Goal: Information Seeking & Learning: Understand process/instructions

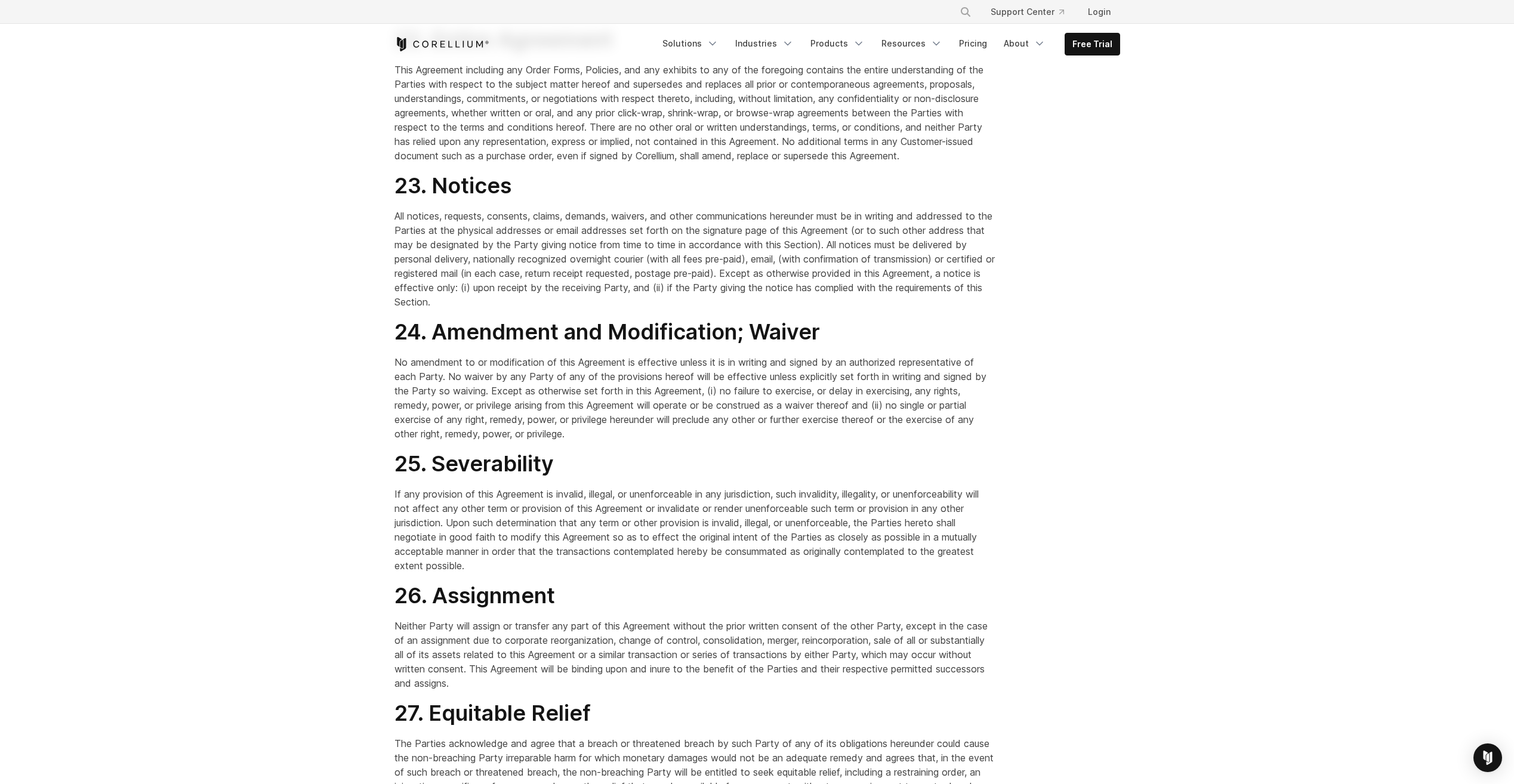
scroll to position [8118, 0]
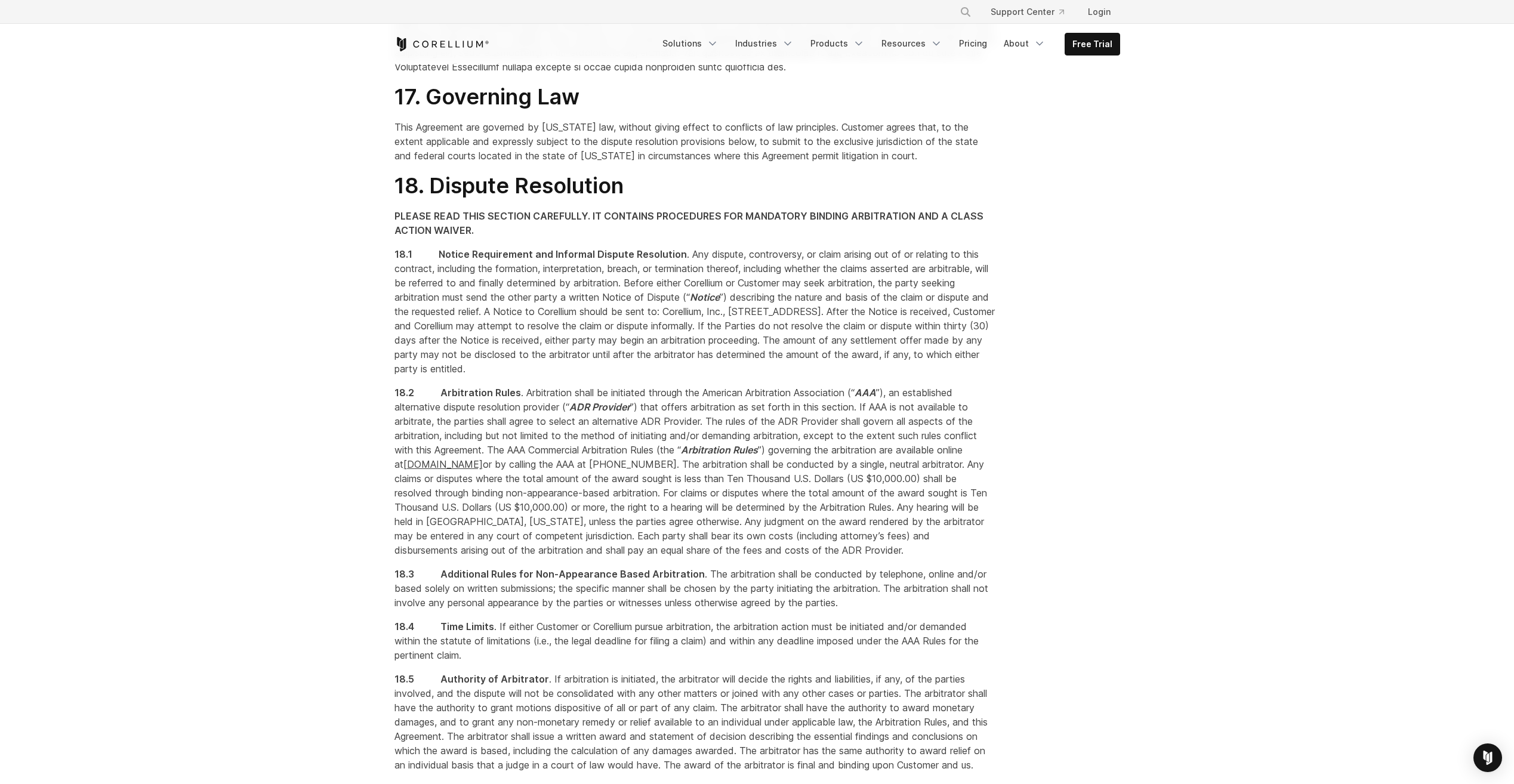
scroll to position [7163, 0]
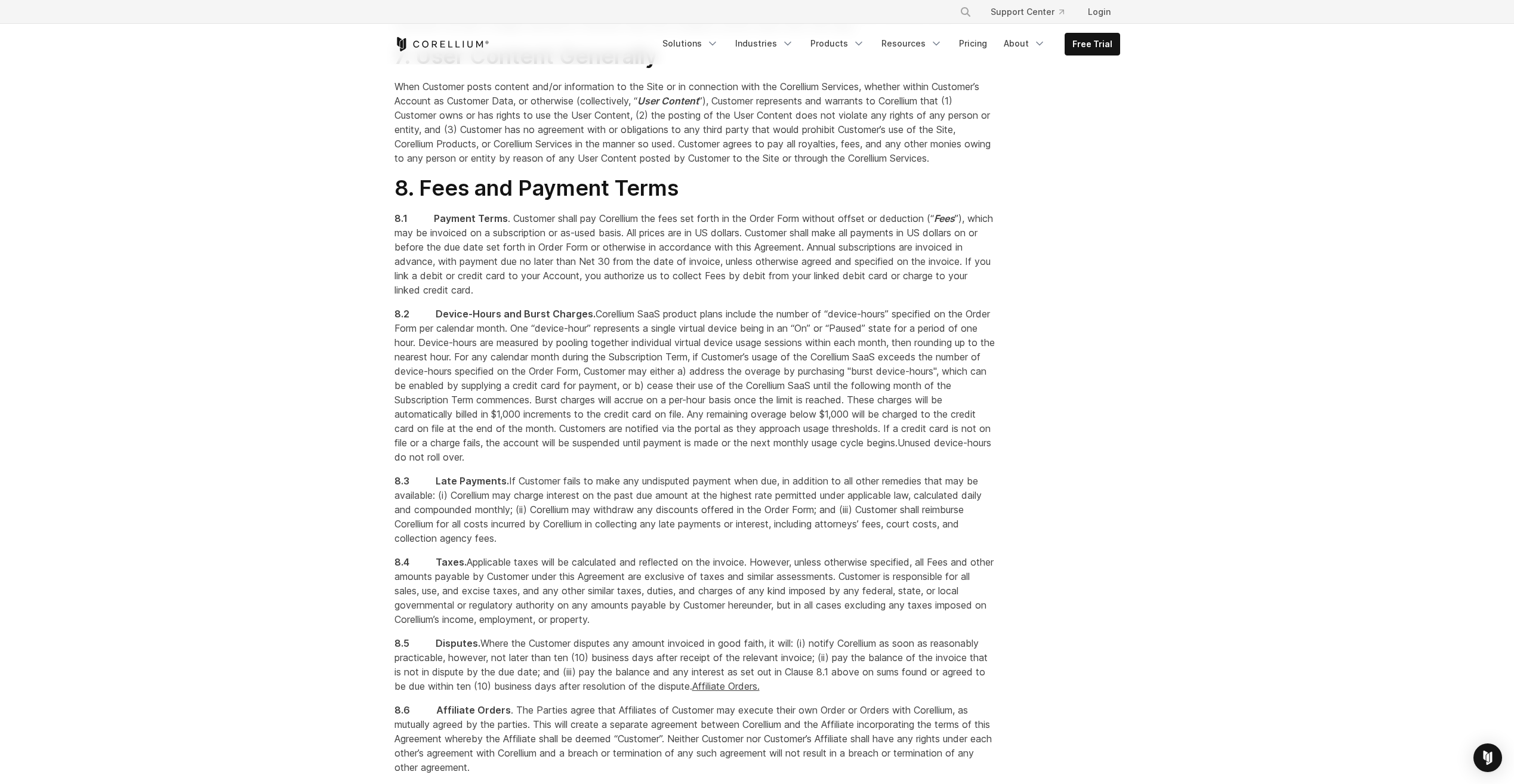
scroll to position [3301, 0]
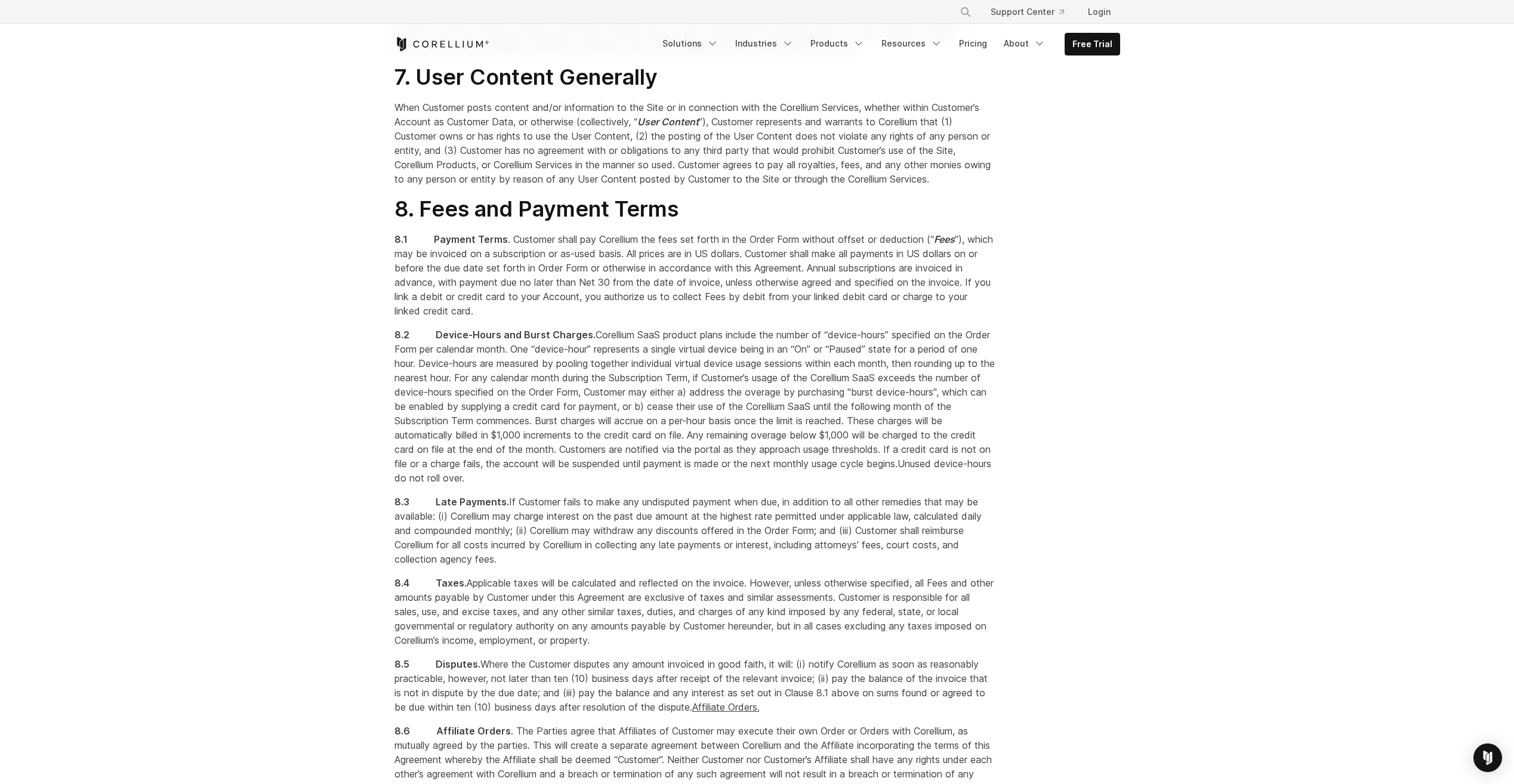
drag, startPoint x: 1417, startPoint y: 392, endPoint x: 1401, endPoint y: 401, distance: 18.4
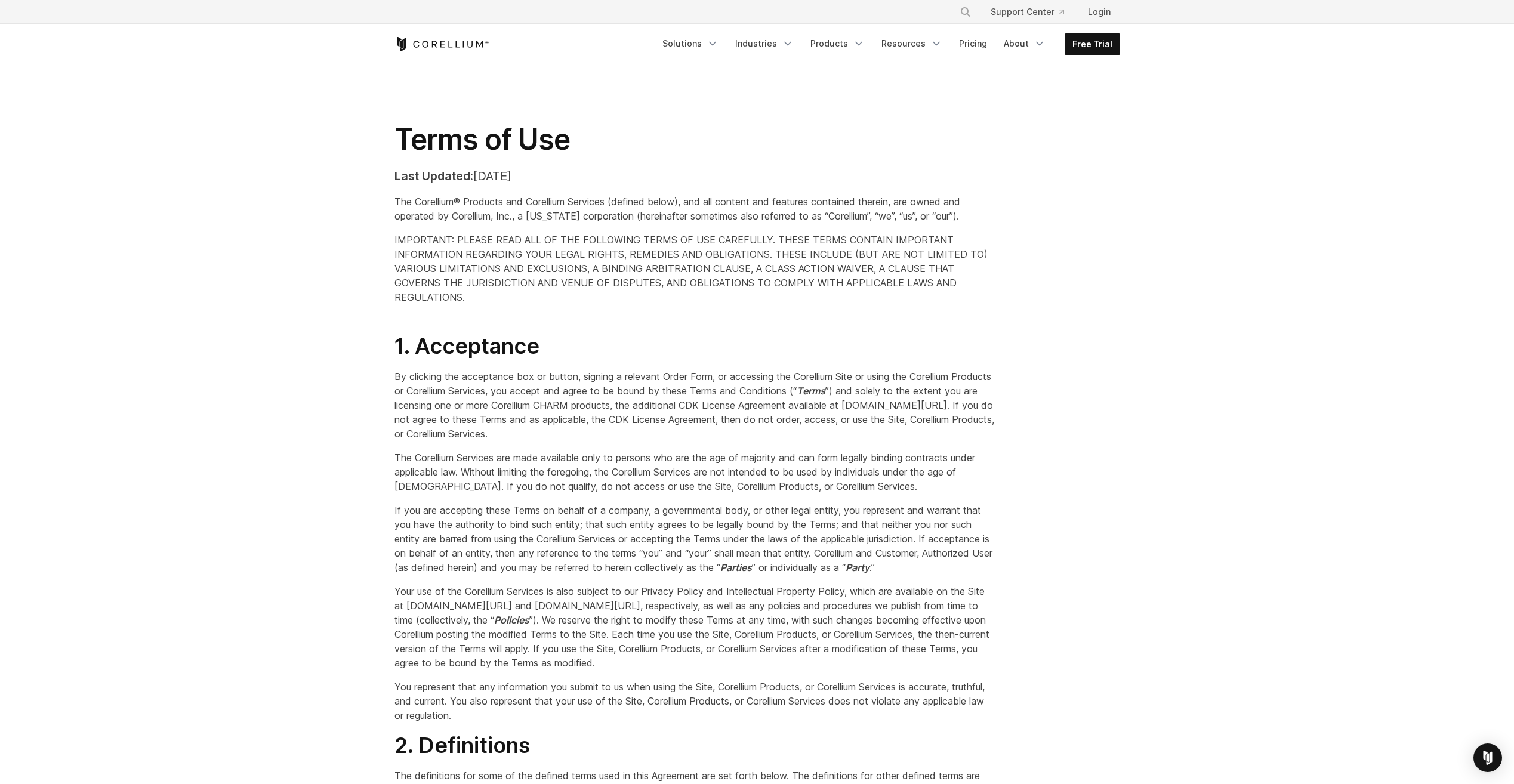
scroll to position [3301, 0]
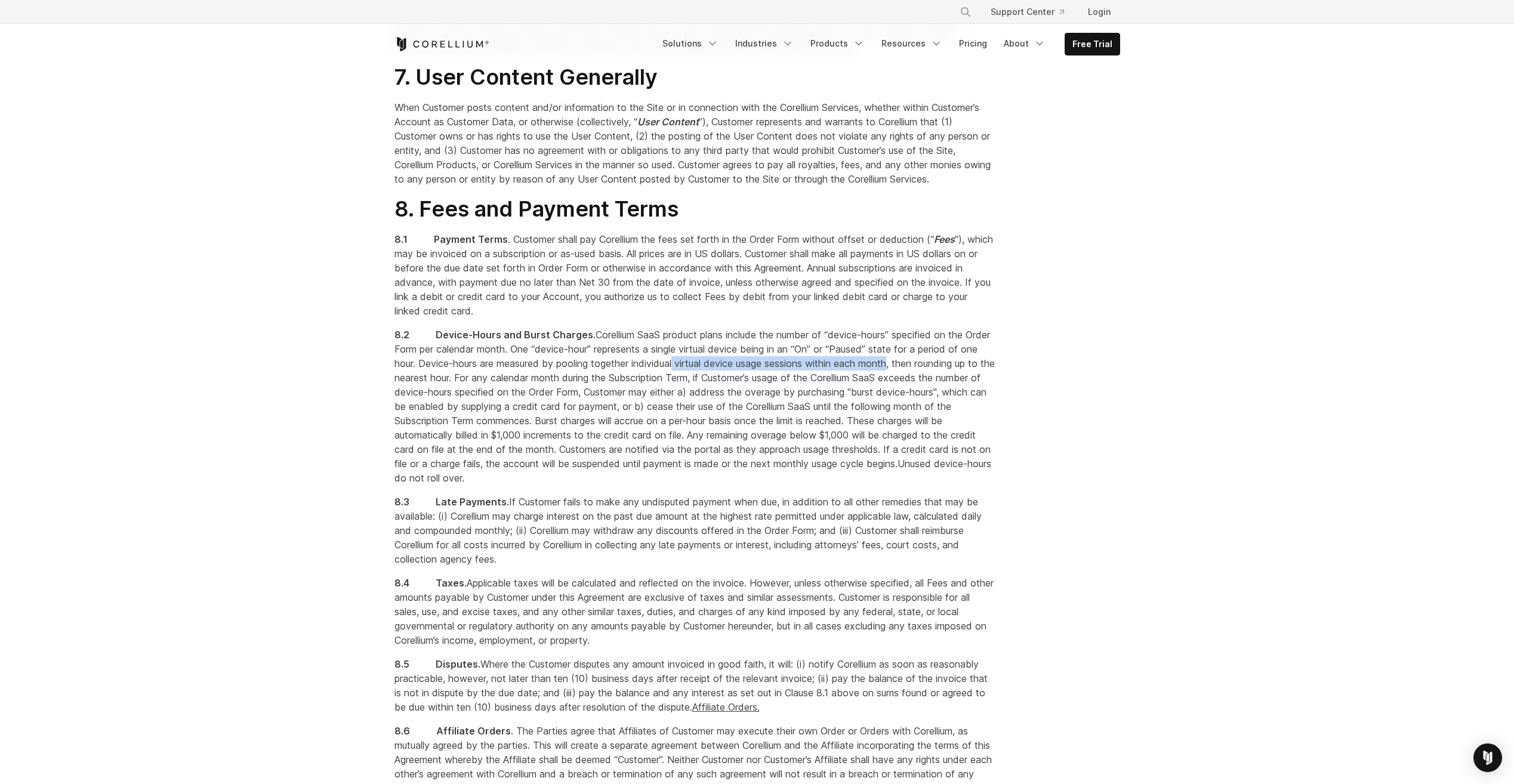
drag, startPoint x: 709, startPoint y: 426, endPoint x: 929, endPoint y: 424, distance: 220.0
click at [929, 424] on span "Corellium SaaS product plans include the number of “device-hours” specified on …" at bounding box center [694, 378] width 600 height 98
click at [585, 427] on span "Corellium SaaS product plans include the number of “device-hours” specified on …" at bounding box center [694, 378] width 600 height 98
click at [509, 427] on span "Corellium SaaS product plans include the number of “device-hours” specified on …" at bounding box center [694, 378] width 600 height 98
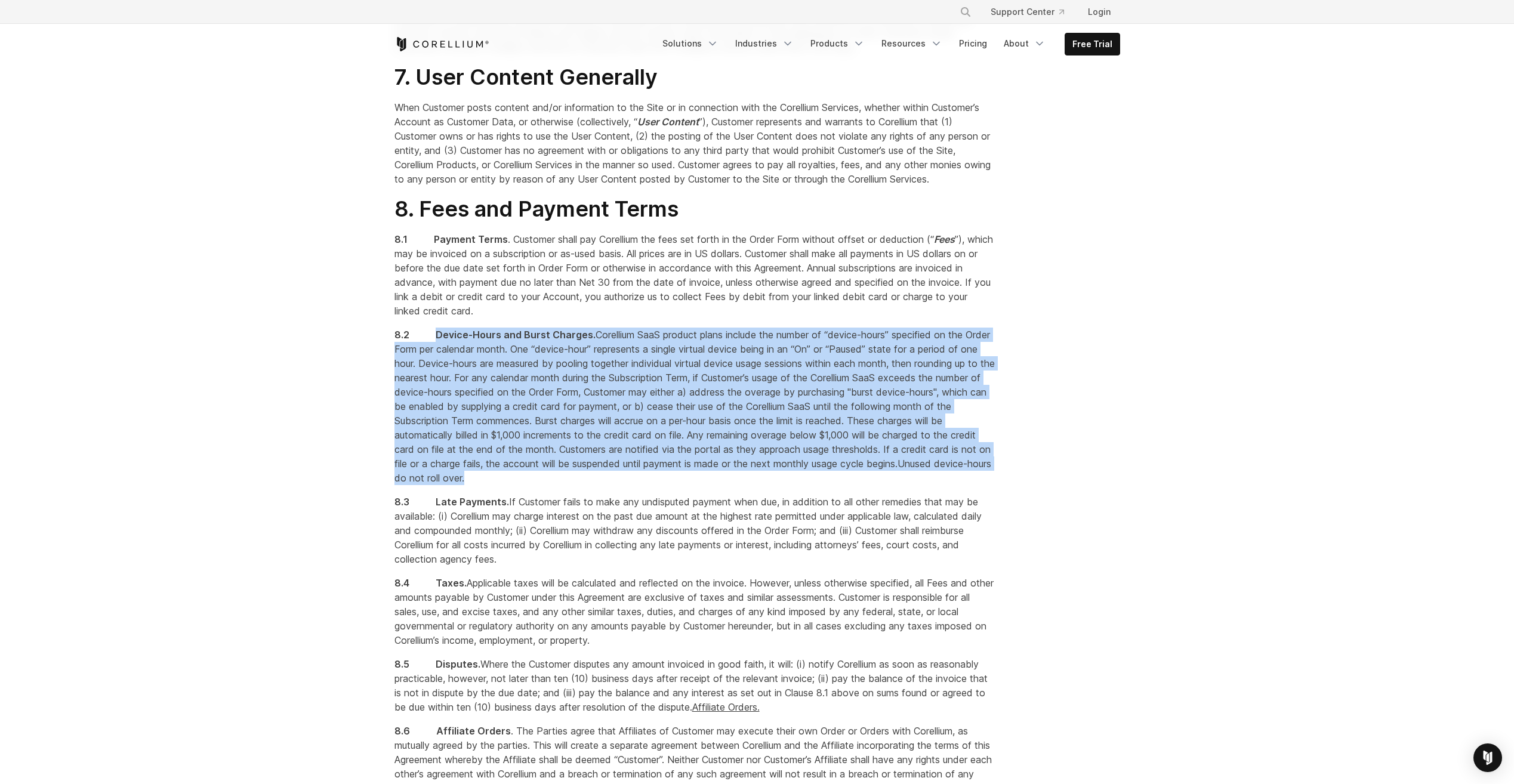
drag, startPoint x: 565, startPoint y: 525, endPoint x: 437, endPoint y: 387, distance: 188.2
click at [437, 387] on p "8.2 Device-Hours and Burst Charges. Corellium SaaS product plans include the nu…" at bounding box center [694, 406] width 601 height 157
copy p "Device-Hours and Burst Charges. Corellium SaaS product plans include the number…"
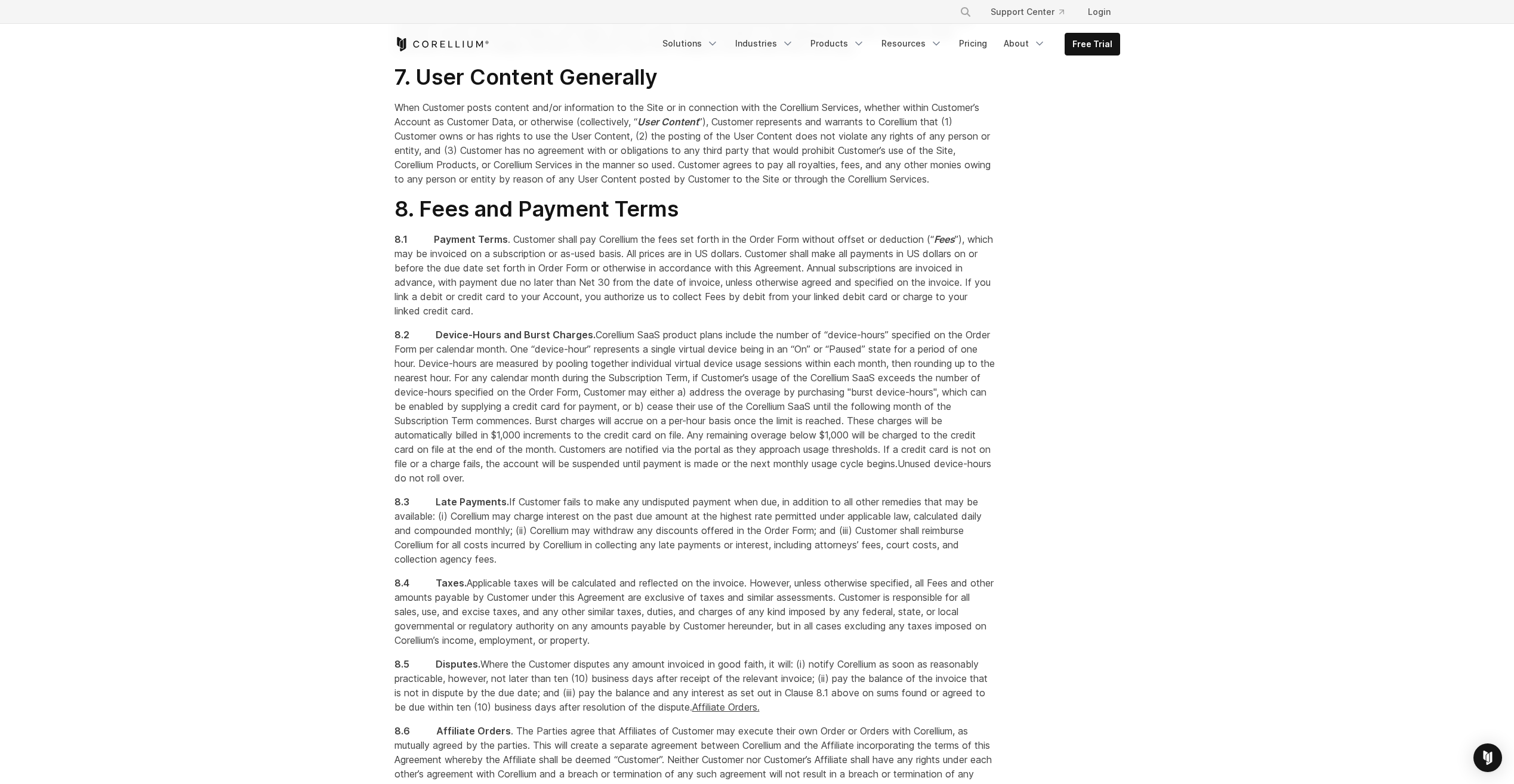
click at [619, 486] on p "8.2 Device-Hours and Burst Charges. Corellium SaaS product plans include the nu…" at bounding box center [694, 406] width 601 height 157
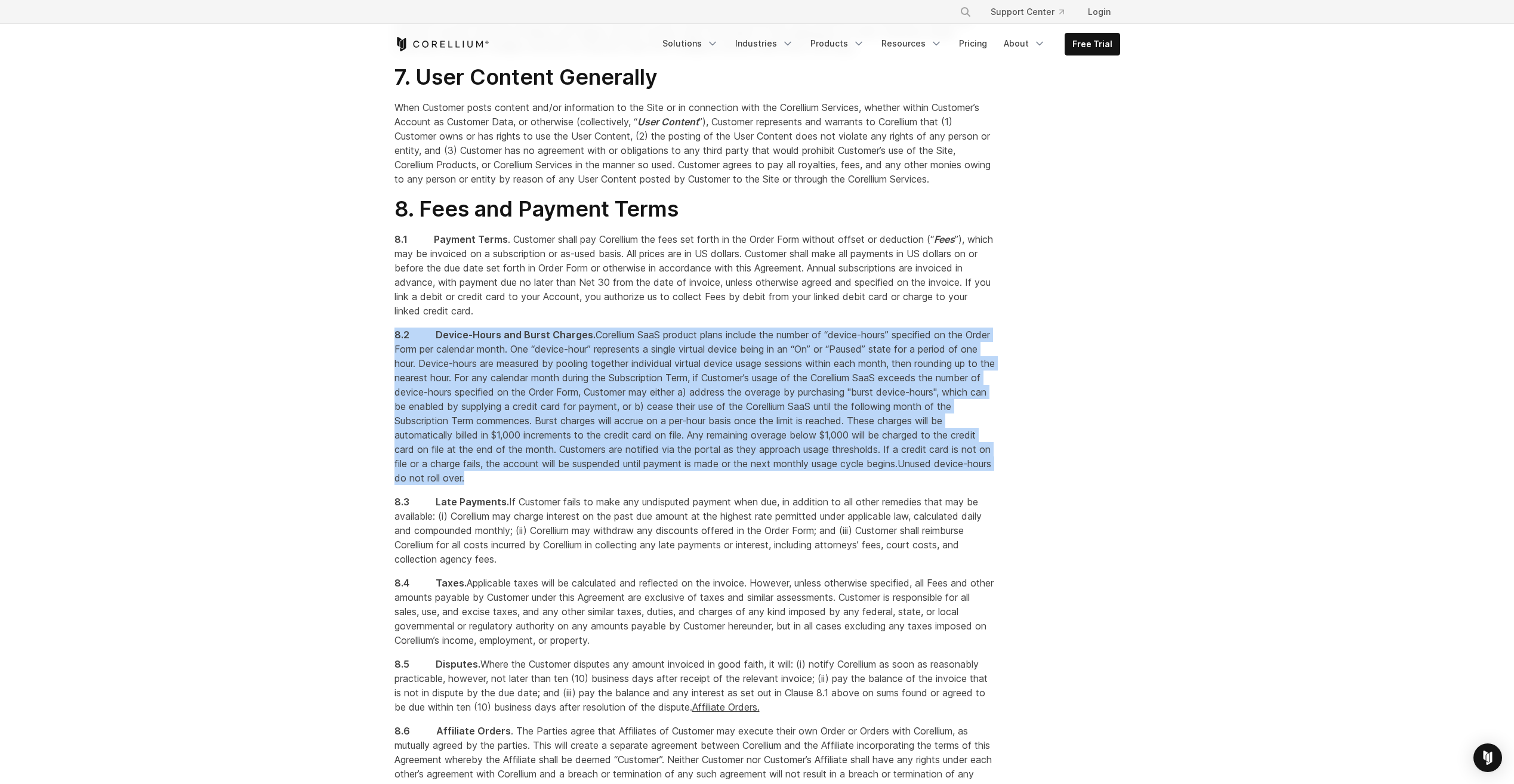
drag, startPoint x: 633, startPoint y: 536, endPoint x: 376, endPoint y: 396, distance: 292.7
copy p "8.2 Device-Hours and Burst Charges. Corellium SaaS product plans include the nu…"
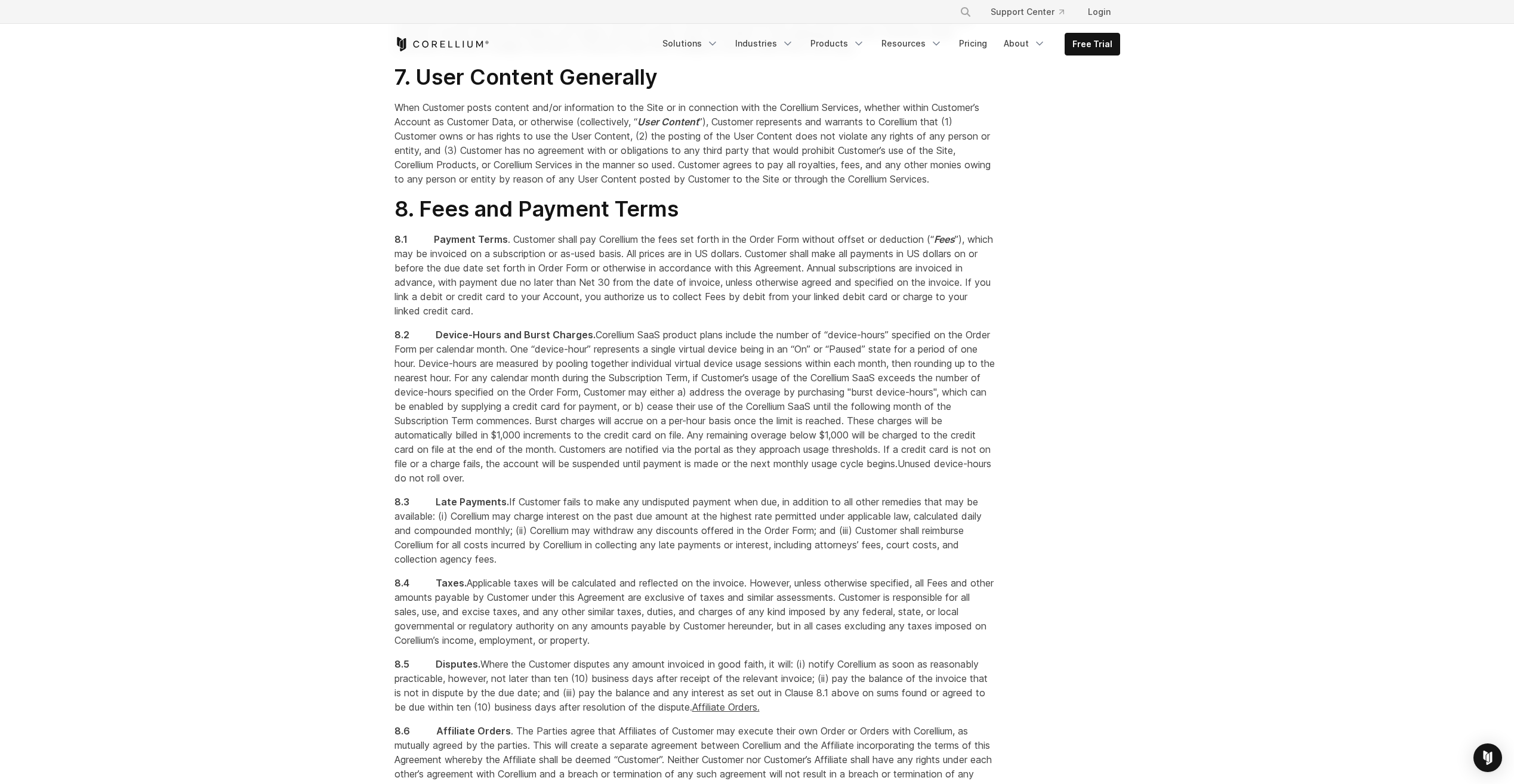
drag, startPoint x: 1136, startPoint y: 253, endPoint x: 1145, endPoint y: 255, distance: 9.2
